Goal: Transaction & Acquisition: Purchase product/service

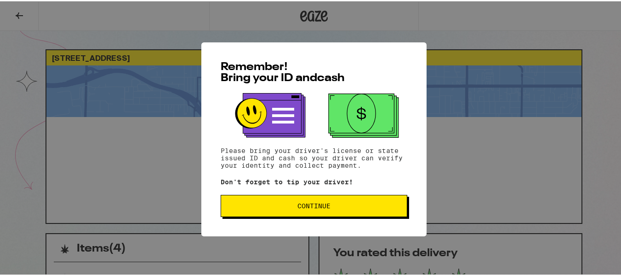
click at [287, 206] on span "Continue" at bounding box center [314, 204] width 171 height 6
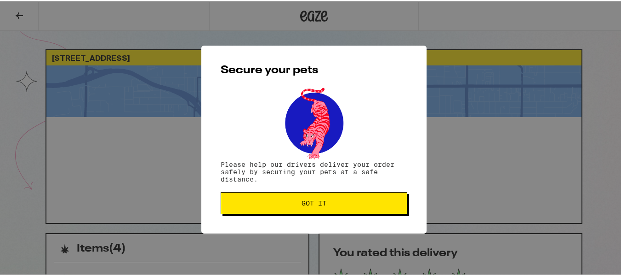
click at [302, 205] on span "Got it" at bounding box center [314, 201] width 25 height 6
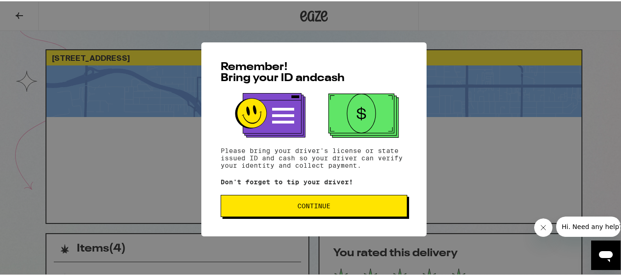
click at [277, 205] on span "Continue" at bounding box center [314, 204] width 171 height 6
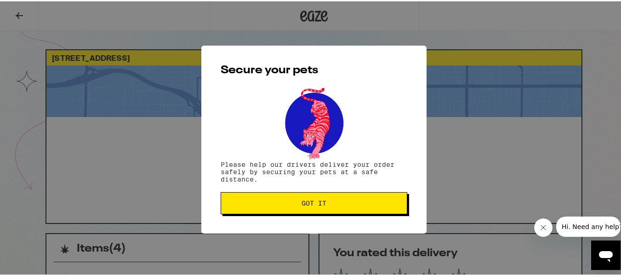
click at [303, 202] on span "Got it" at bounding box center [314, 201] width 25 height 6
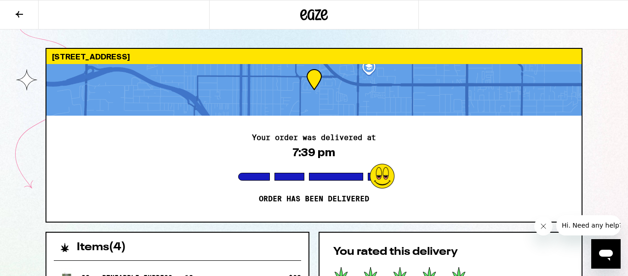
click at [315, 20] on icon at bounding box center [314, 14] width 28 height 17
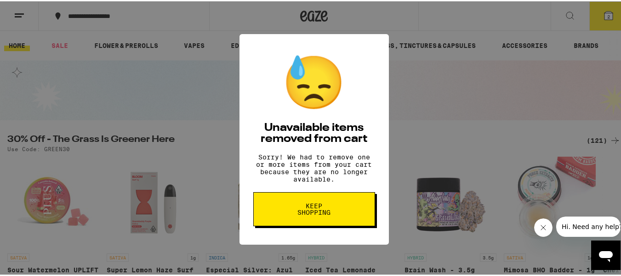
click at [304, 214] on span "Keep Shopping" at bounding box center [314, 207] width 47 height 13
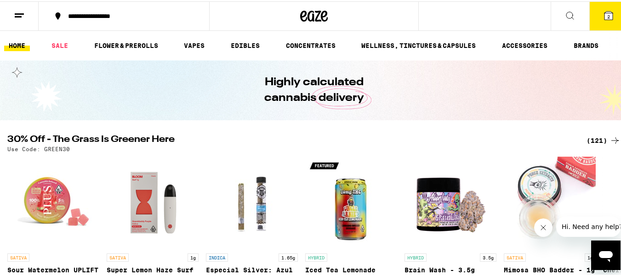
click at [595, 21] on button "2" at bounding box center [609, 14] width 39 height 29
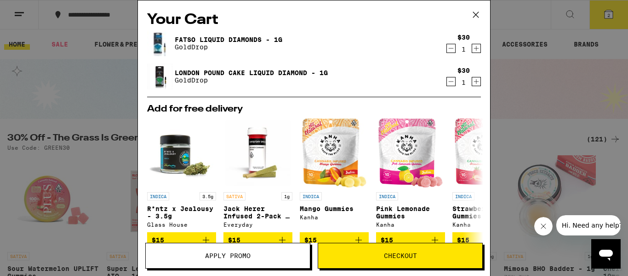
click at [447, 48] on icon "Decrement" at bounding box center [451, 48] width 8 height 11
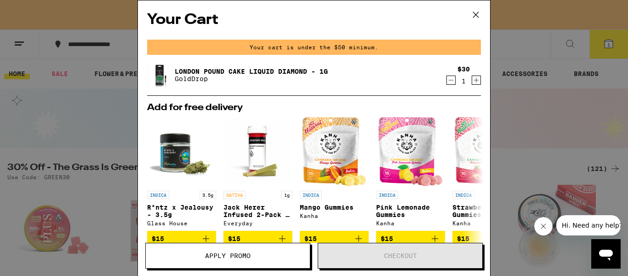
click at [447, 78] on icon "Decrement" at bounding box center [451, 80] width 8 height 11
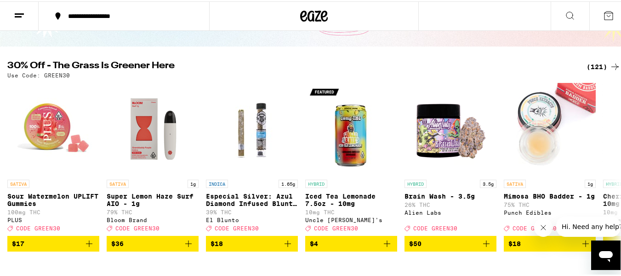
scroll to position [92, 0]
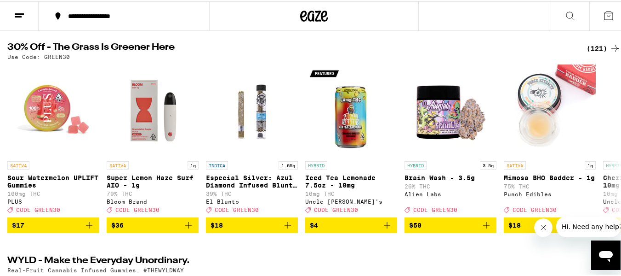
click at [613, 42] on icon at bounding box center [615, 46] width 11 height 11
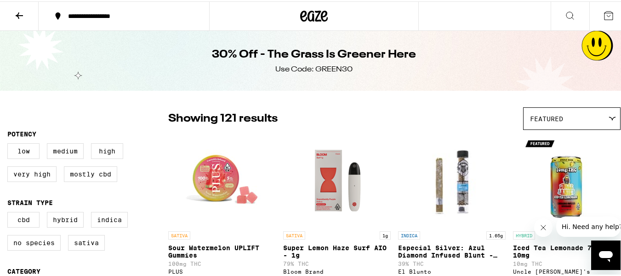
click at [557, 117] on div "Featured" at bounding box center [572, 117] width 97 height 22
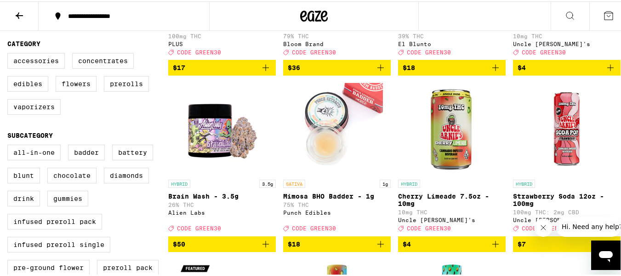
scroll to position [202, 0]
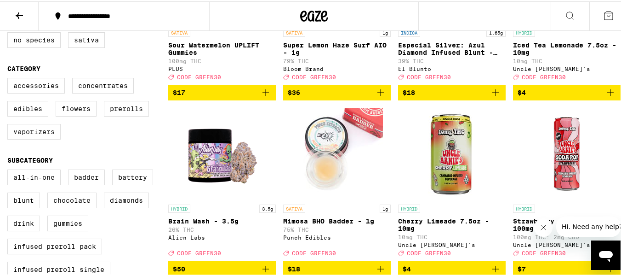
click at [35, 136] on label "Vaporizers" at bounding box center [33, 130] width 53 height 16
click at [10, 78] on input "Vaporizers" at bounding box center [9, 78] width 0 height 0
checkbox input "true"
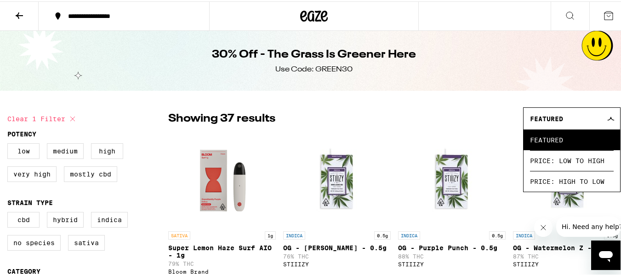
click at [492, 122] on div "Showing 37 results Featured Featured Price: Low to High Price: High to Low" at bounding box center [394, 117] width 453 height 23
click at [598, 112] on div "Featured" at bounding box center [572, 117] width 97 height 22
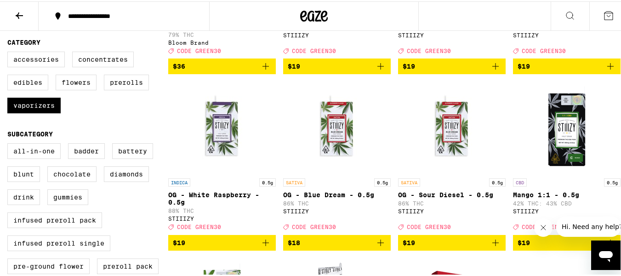
scroll to position [232, 0]
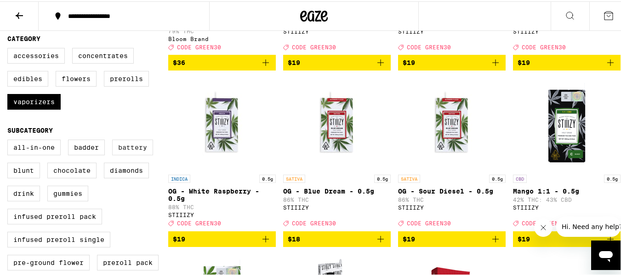
click at [146, 154] on label "Battery" at bounding box center [132, 146] width 41 height 16
click at [10, 140] on input "Battery" at bounding box center [9, 139] width 0 height 0
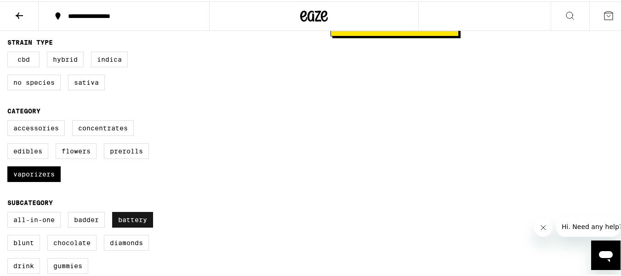
scroll to position [161, 0]
click at [142, 225] on label "Battery" at bounding box center [132, 218] width 41 height 16
click at [10, 212] on input "Battery" at bounding box center [9, 211] width 0 height 0
checkbox input "false"
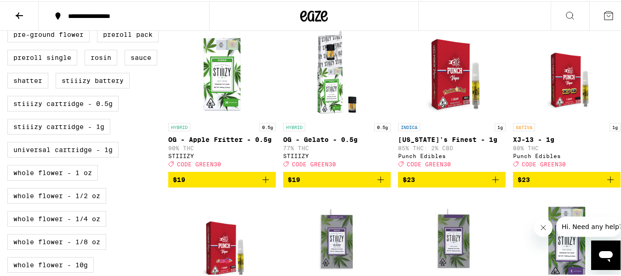
scroll to position [480, 0]
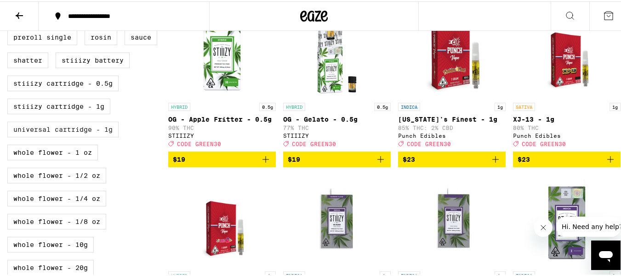
click at [105, 136] on label "Universal Cartridge - 1g" at bounding box center [62, 128] width 111 height 16
checkbox input "true"
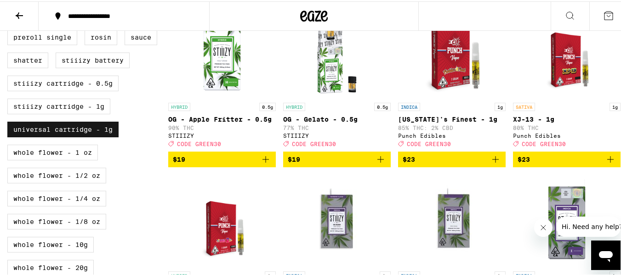
scroll to position [244, 0]
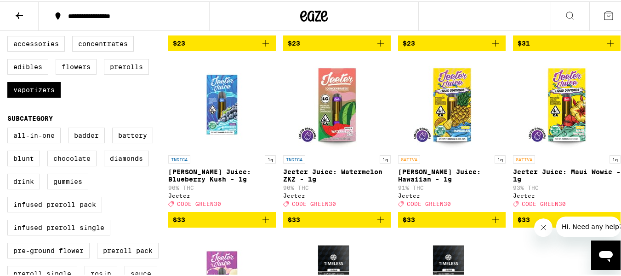
click at [595, 159] on link "SATIVA 1g Jeeter Juice: Maui Wowie - 1g 93% THC Jeeter Deal Created with Sketch…" at bounding box center [567, 133] width 108 height 153
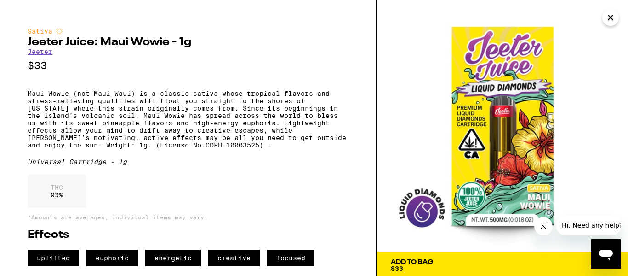
click at [609, 16] on icon "Close" at bounding box center [611, 17] width 5 height 5
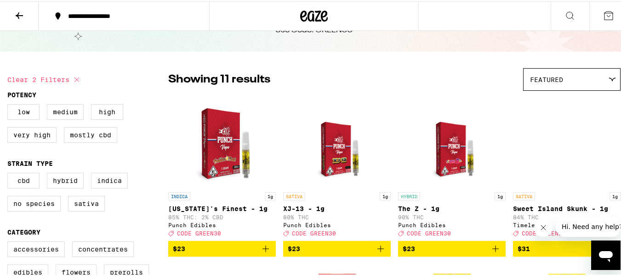
scroll to position [40, 0]
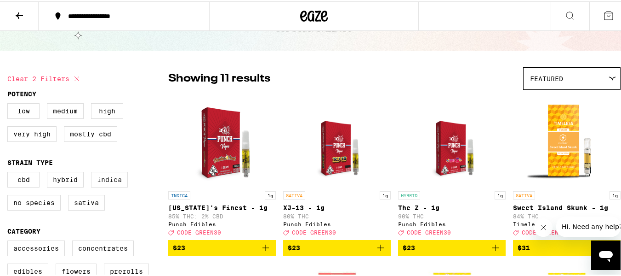
click at [117, 181] on label "Indica" at bounding box center [109, 178] width 37 height 16
click at [10, 172] on input "Indica" at bounding box center [9, 172] width 0 height 0
checkbox input "true"
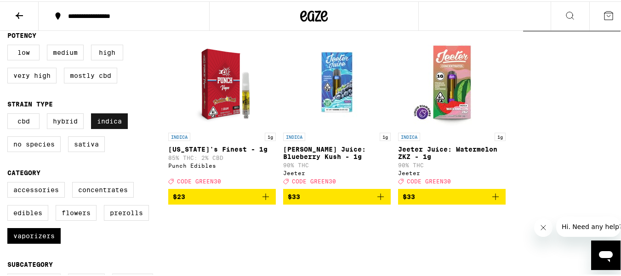
scroll to position [71, 0]
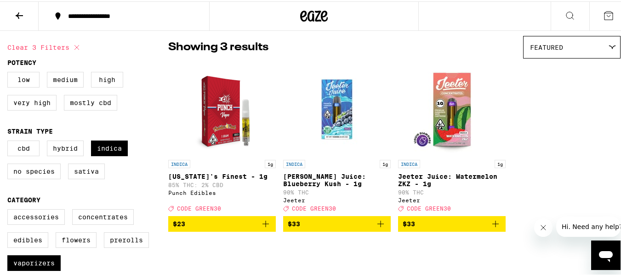
click at [378, 228] on icon "Add to bag" at bounding box center [380, 222] width 11 height 11
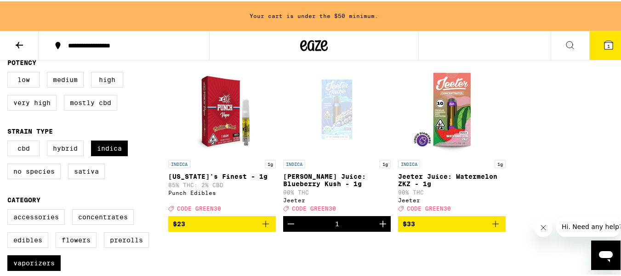
click at [378, 228] on icon "Increment" at bounding box center [383, 222] width 11 height 11
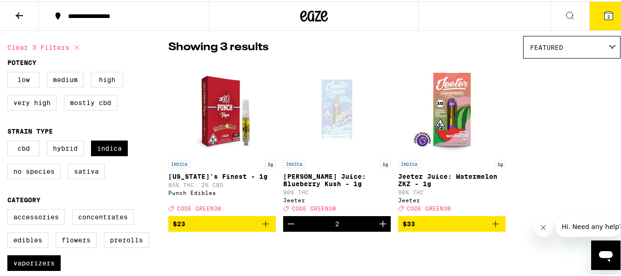
click at [494, 228] on icon "Add to bag" at bounding box center [495, 222] width 11 height 11
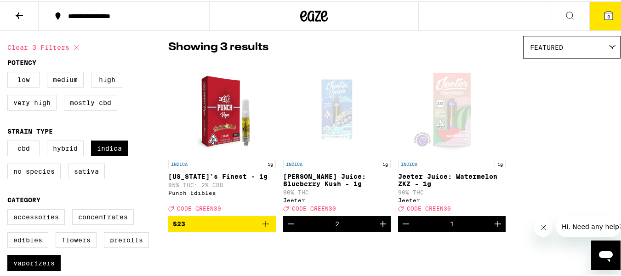
click at [494, 228] on icon "Increment" at bounding box center [498, 222] width 11 height 11
click at [604, 19] on icon at bounding box center [609, 14] width 11 height 11
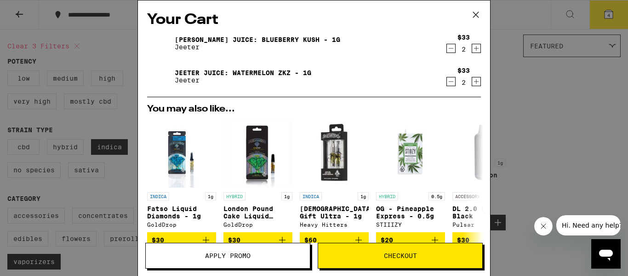
click at [244, 255] on span "Apply Promo" at bounding box center [228, 255] width 46 height 6
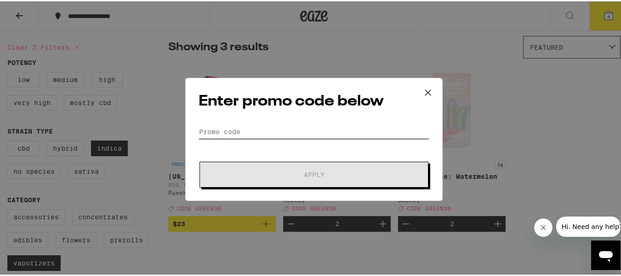
click at [262, 128] on input "Promo Code" at bounding box center [314, 130] width 231 height 14
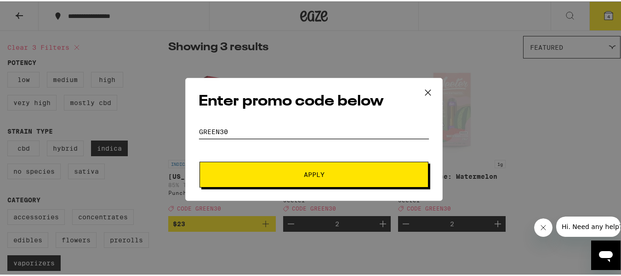
type input "green30"
click at [259, 177] on button "Apply" at bounding box center [314, 173] width 229 height 26
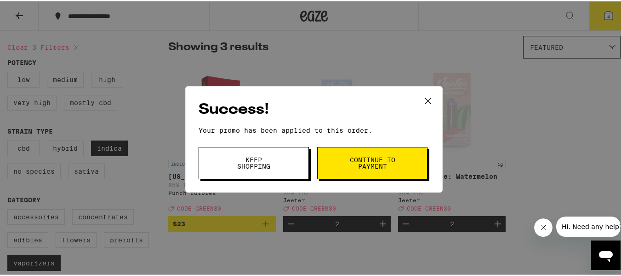
click at [358, 166] on span "Continue to payment" at bounding box center [372, 161] width 47 height 13
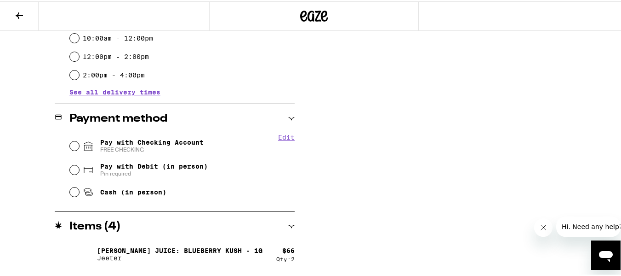
scroll to position [334, 0]
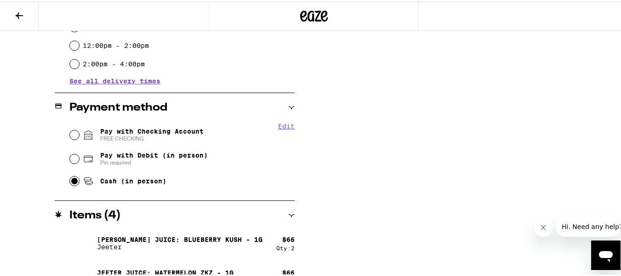
click at [71, 180] on input "Cash (in person)" at bounding box center [74, 179] width 9 height 9
radio input "true"
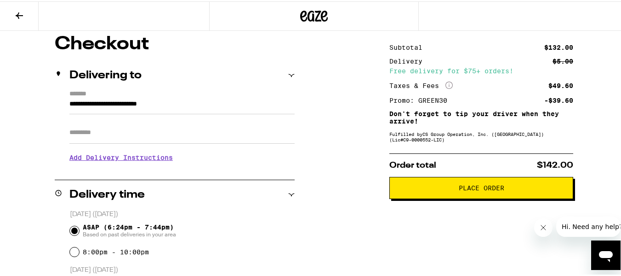
scroll to position [77, 0]
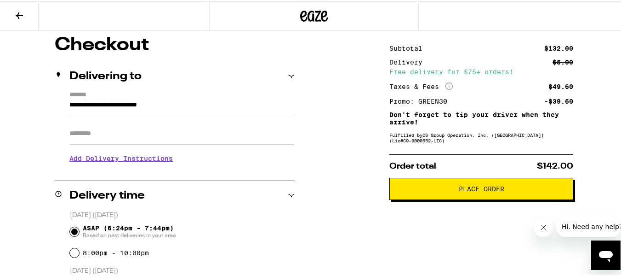
click at [552, 189] on span "Place Order" at bounding box center [481, 187] width 168 height 6
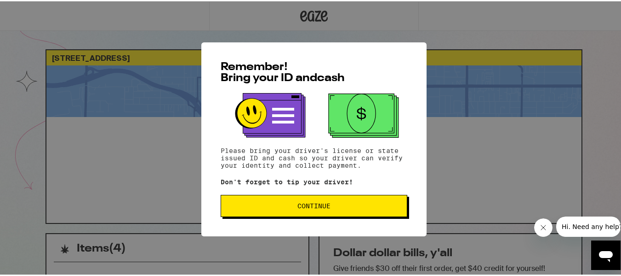
click at [386, 201] on button "Continue" at bounding box center [314, 204] width 187 height 22
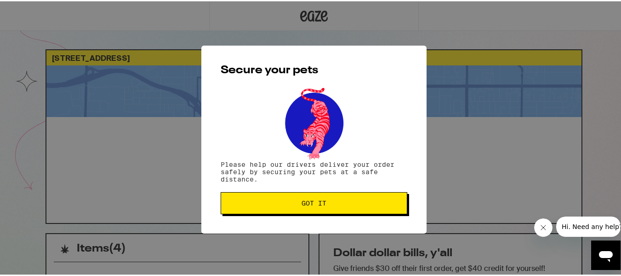
click at [388, 208] on button "Got it" at bounding box center [314, 201] width 187 height 22
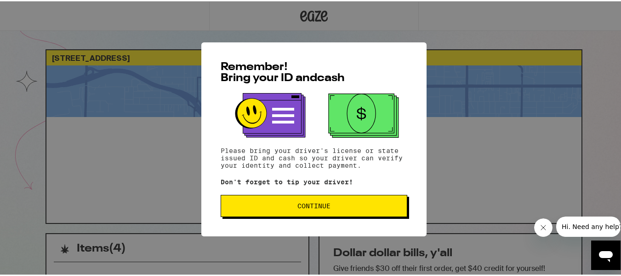
click at [241, 212] on button "Continue" at bounding box center [314, 204] width 187 height 22
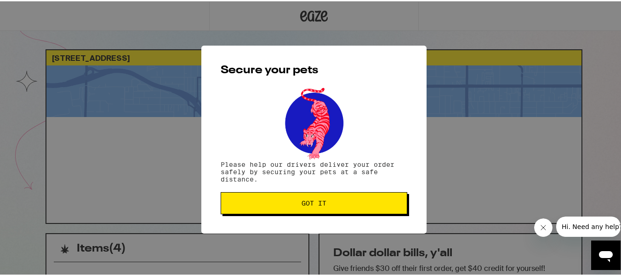
click at [241, 212] on button "Got it" at bounding box center [314, 201] width 187 height 22
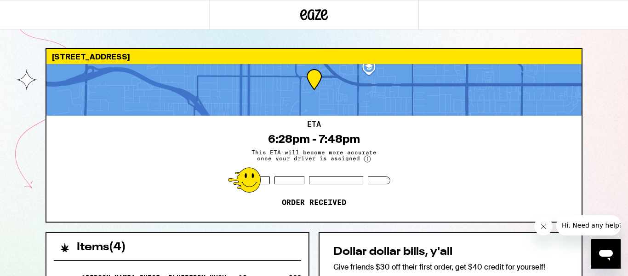
click at [241, 212] on div "Secure your pets Please help our drivers deliver your order safely by securing …" at bounding box center [314, 138] width 628 height 276
drag, startPoint x: 618, startPoint y: 40, endPoint x: 618, endPoint y: 125, distance: 84.6
click at [618, 125] on div "691 E Matchwood Pl Azusa 91702 ETA 6:28pm - 7:48pm This ETA will become more ac…" at bounding box center [314, 250] width 628 height 501
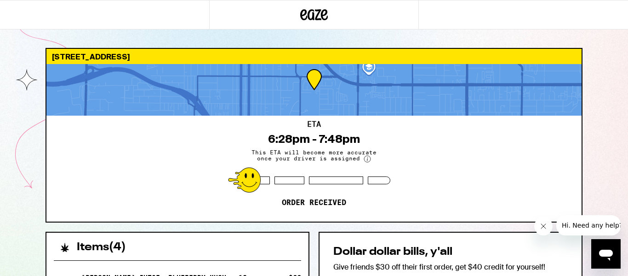
click at [589, 149] on div "691 E Matchwood Pl Azusa 91702 ETA 6:28pm - 7:48pm This ETA will become more ac…" at bounding box center [314, 275] width 552 height 454
click at [614, 133] on div "691 E Matchwood Pl Azusa 91702 ETA 6:28pm - 7:48pm This ETA will become more ac…" at bounding box center [314, 250] width 628 height 501
click at [540, 224] on icon "Close message from company" at bounding box center [543, 225] width 7 height 7
click at [554, 192] on div "ETA 6:28pm - 7:48pm This ETA will become more accurate once your driver is assi…" at bounding box center [313, 168] width 535 height 106
drag, startPoint x: 554, startPoint y: 192, endPoint x: 609, endPoint y: 92, distance: 114.1
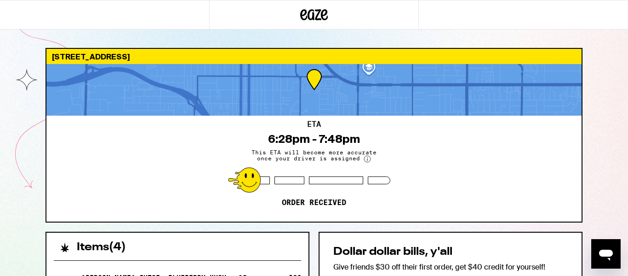
click at [609, 92] on div "691 E Matchwood Pl Azusa 91702 ETA 6:28pm - 7:48pm This ETA will become more ac…" at bounding box center [314, 250] width 628 height 501
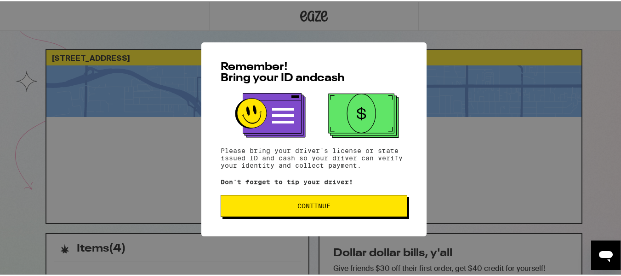
click at [297, 200] on button "Continue" at bounding box center [314, 204] width 187 height 22
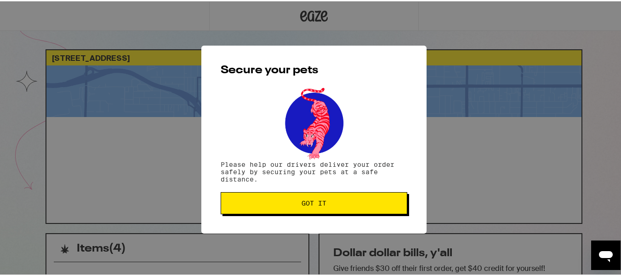
click at [297, 200] on span "Got it" at bounding box center [314, 201] width 171 height 6
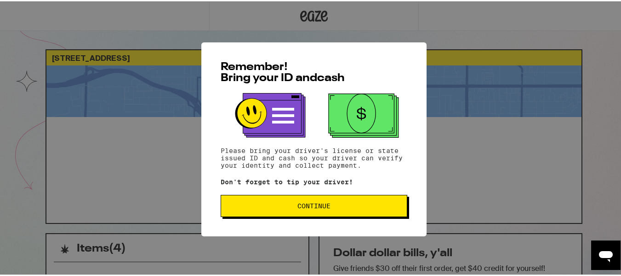
click at [287, 207] on span "Continue" at bounding box center [314, 204] width 171 height 6
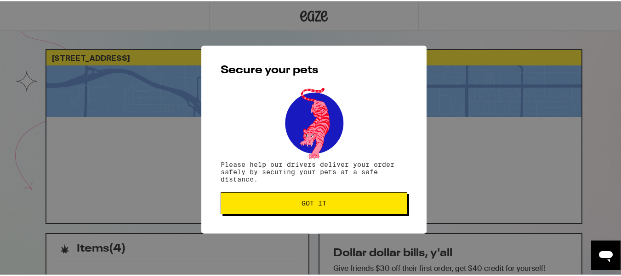
click at [317, 204] on span "Got it" at bounding box center [314, 201] width 25 height 6
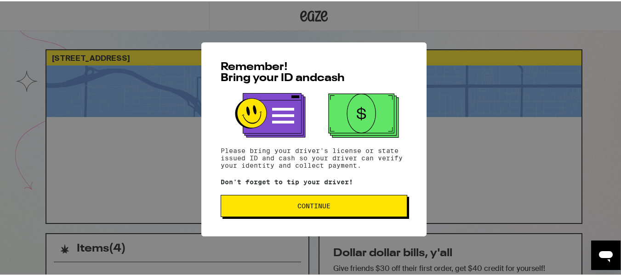
click at [298, 207] on span "Continue" at bounding box center [314, 204] width 33 height 6
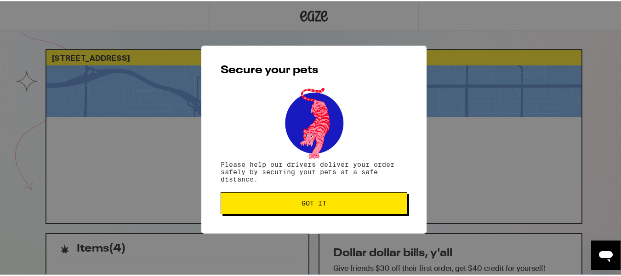
click at [288, 207] on button "Got it" at bounding box center [314, 201] width 187 height 22
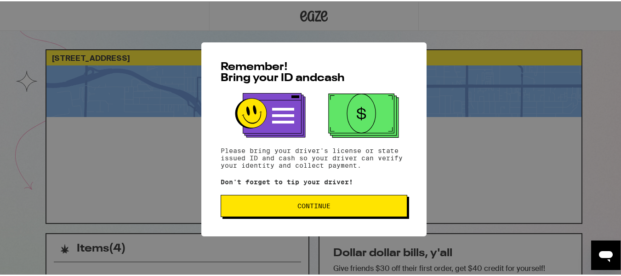
click at [303, 203] on span "Continue" at bounding box center [314, 204] width 33 height 6
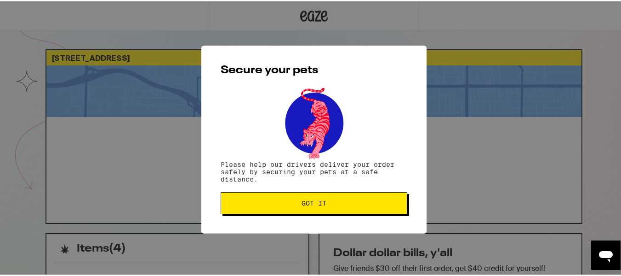
click at [302, 203] on span "Got it" at bounding box center [314, 201] width 25 height 6
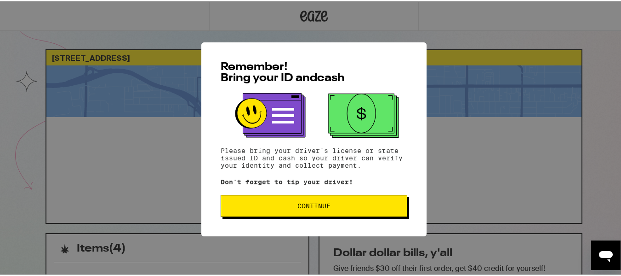
click at [256, 196] on button "Continue" at bounding box center [314, 204] width 187 height 22
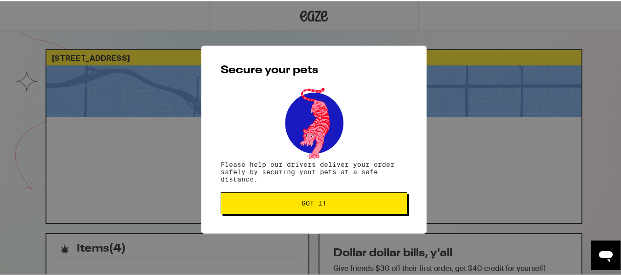
click at [302, 205] on span "Got it" at bounding box center [314, 201] width 25 height 6
